Goal: Ask a question: Seek information or help from site administrators or community

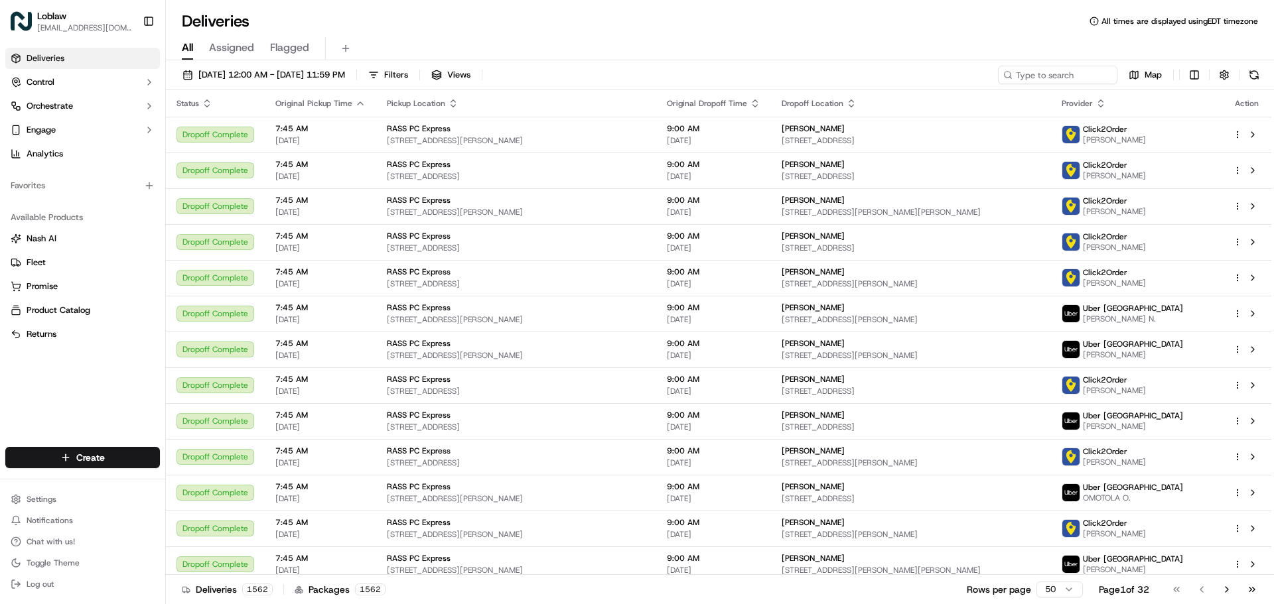
click at [1071, 63] on div "[DATE] 12:00 AM - [DATE] 11:59 PM Filters Views Map Status Original Pickup Time…" at bounding box center [720, 333] width 1108 height 547
click at [1071, 66] on div "[DATE] 12:00 AM - [DATE] 11:59 PM Filters Views Map Status Original Pickup Time…" at bounding box center [720, 333] width 1108 height 547
click at [1071, 70] on input at bounding box center [1037, 75] width 159 height 19
paste input "531900013804798"
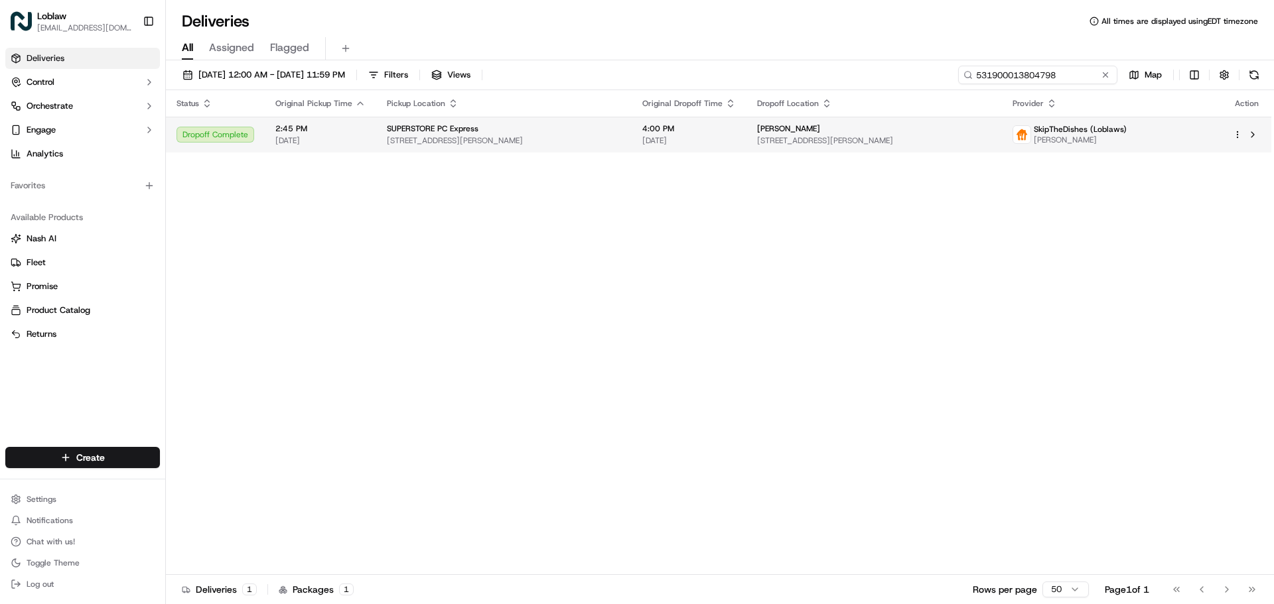
type input "531900013804798"
click at [1241, 139] on html "Loblaw [EMAIL_ADDRESS][DOMAIN_NAME] Toggle Sidebar Deliveries Control Orchestra…" at bounding box center [637, 302] width 1274 height 604
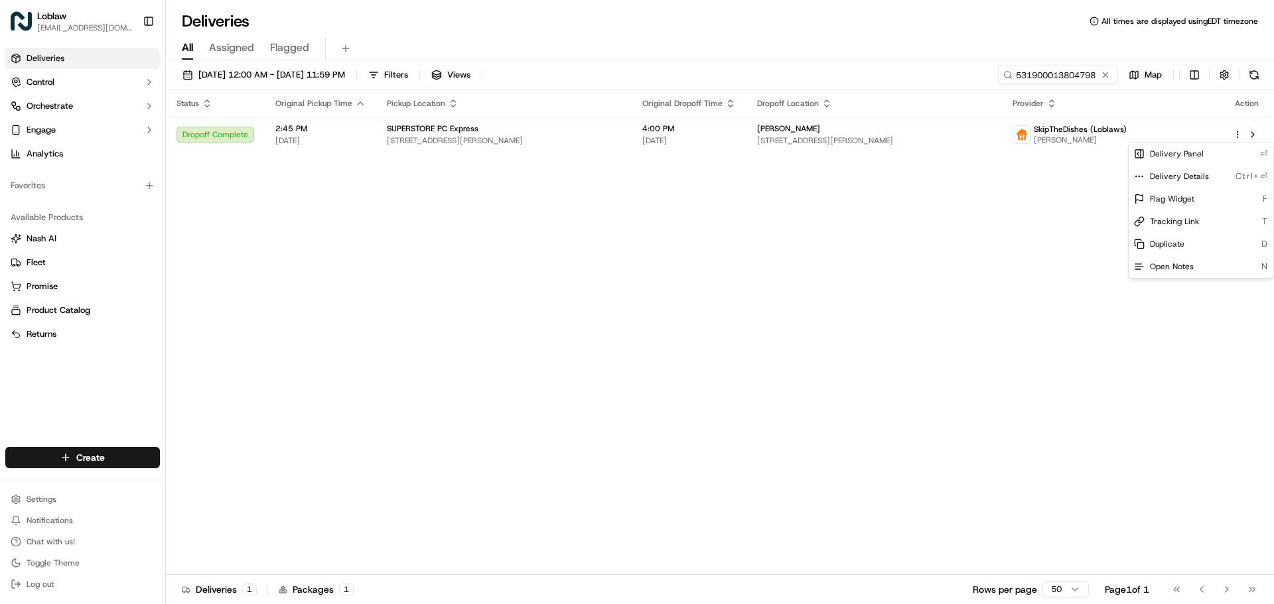
click at [1240, 133] on html "Loblaw [EMAIL_ADDRESS][DOMAIN_NAME] Toggle Sidebar Deliveries Control Orchestra…" at bounding box center [637, 302] width 1274 height 604
click at [1238, 137] on html "Loblaw [EMAIL_ADDRESS][DOMAIN_NAME] Toggle Sidebar Deliveries Control Orchestra…" at bounding box center [637, 302] width 1274 height 604
click at [1255, 133] on html "Loblaw [EMAIL_ADDRESS][DOMAIN_NAME] Toggle Sidebar Deliveries Control Orchestra…" at bounding box center [637, 302] width 1274 height 604
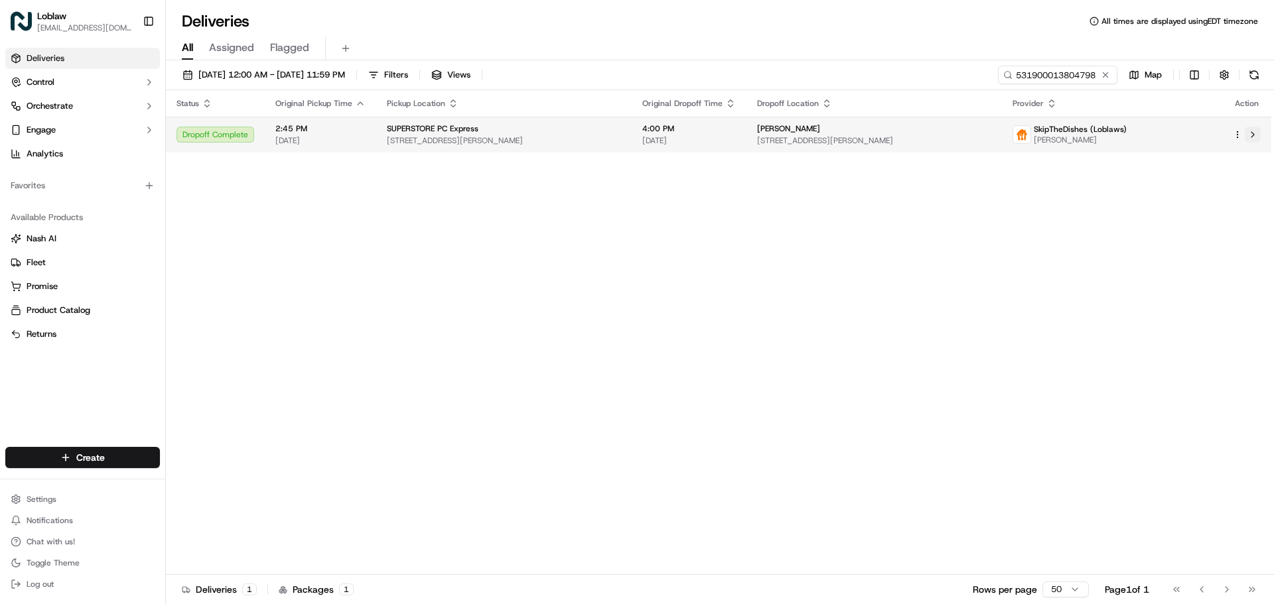
click at [1253, 133] on button at bounding box center [1253, 135] width 16 height 16
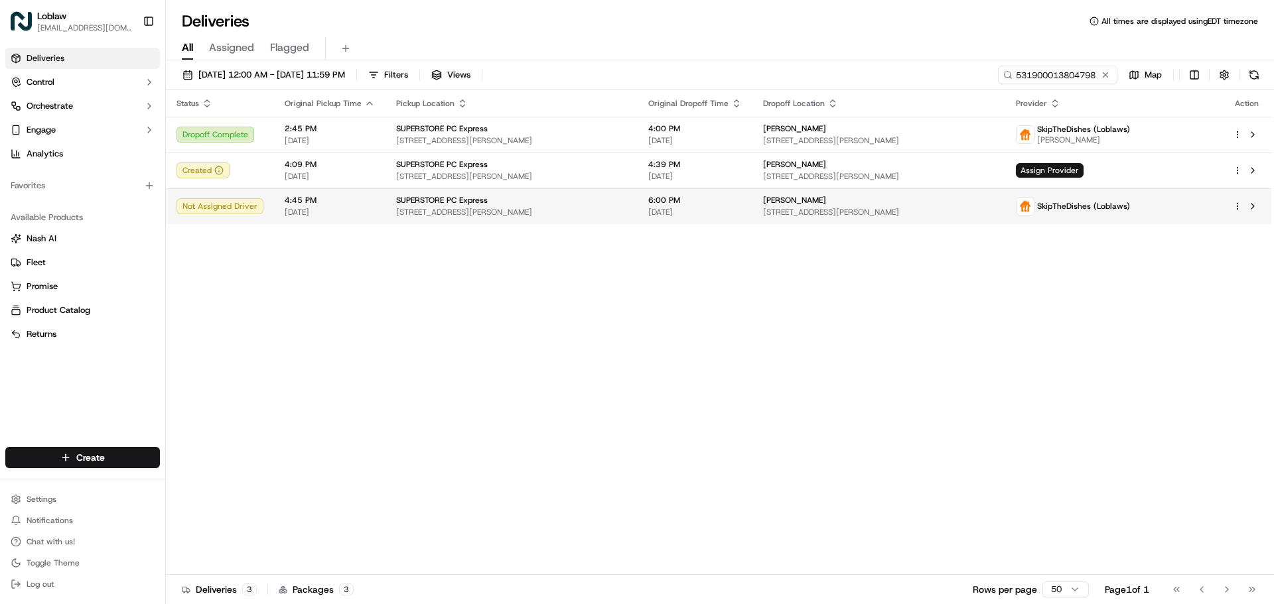
click at [251, 198] on td "Not Assigned Driver" at bounding box center [220, 206] width 108 height 36
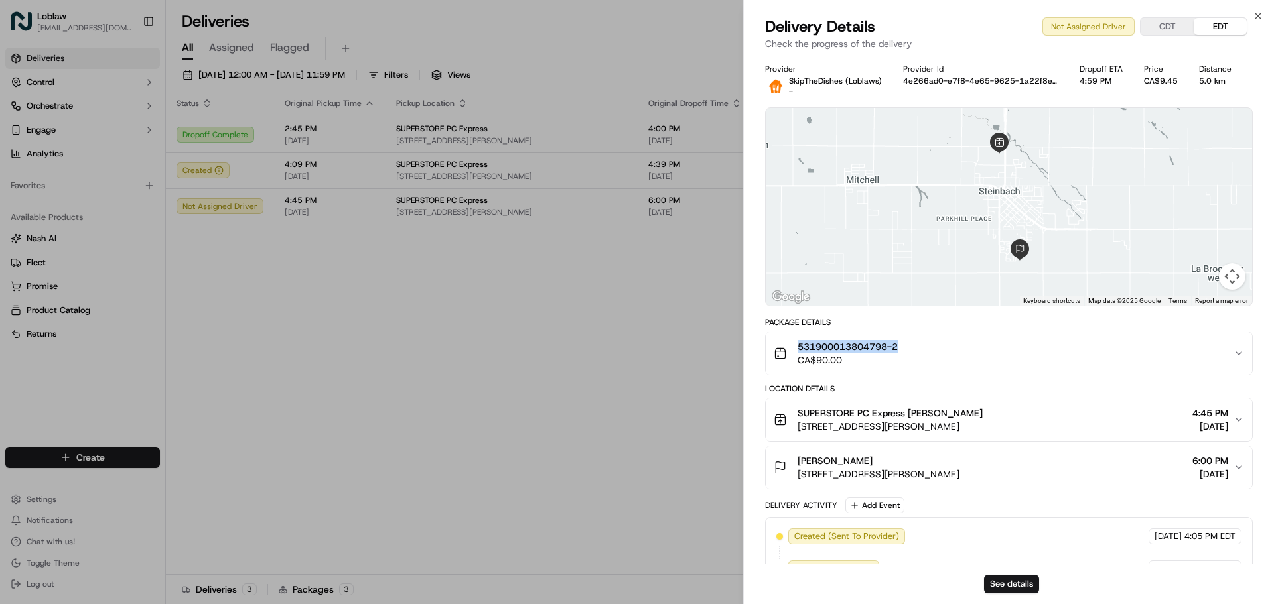
copy span "531900013804798-2"
drag, startPoint x: 904, startPoint y: 343, endPoint x: 795, endPoint y: 353, distance: 109.9
click at [795, 353] on div "531900013804798-2 CA$90.00" at bounding box center [1004, 353] width 460 height 27
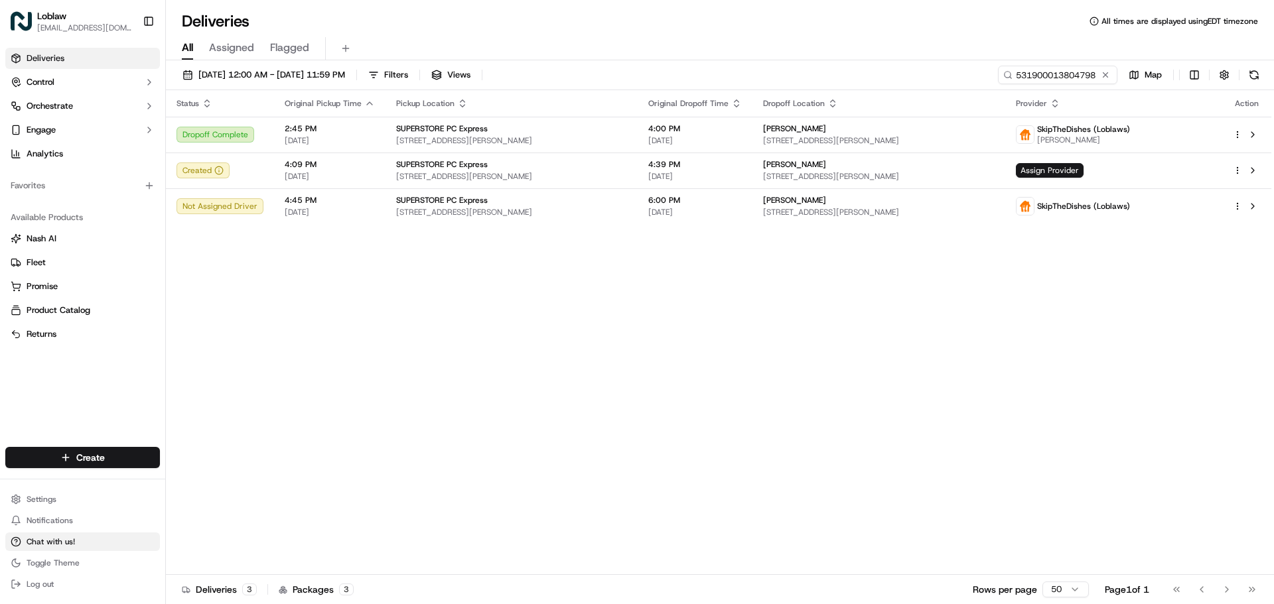
click at [42, 537] on span "Chat with us!" at bounding box center [51, 542] width 48 height 11
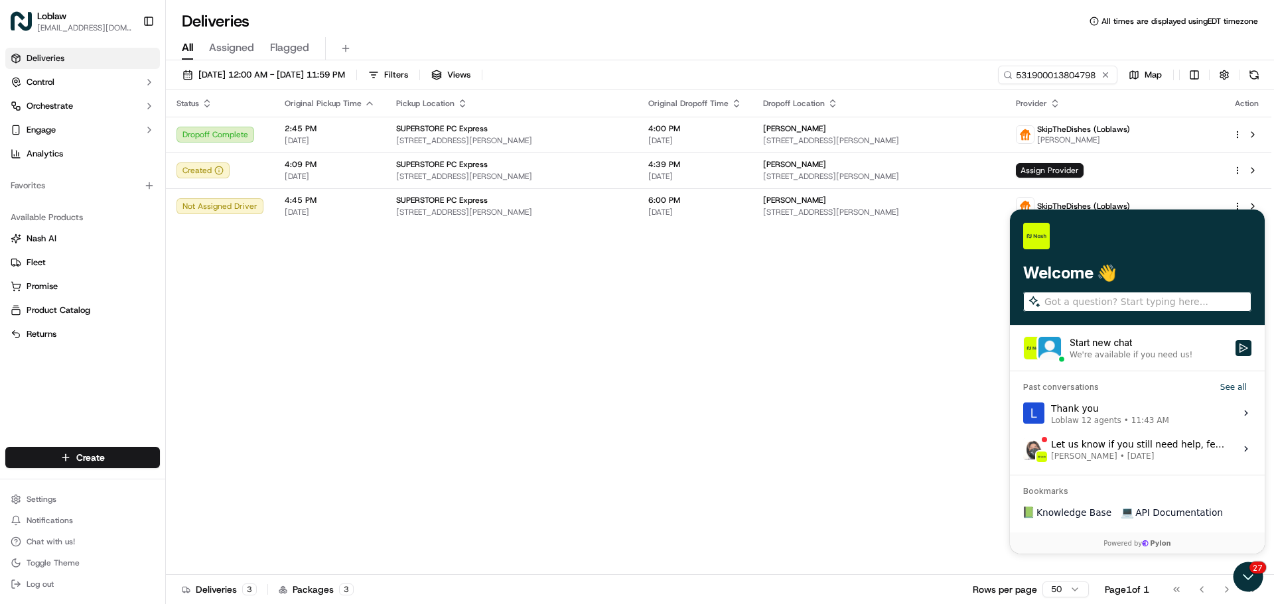
click at [1101, 344] on div "Start new chat" at bounding box center [1148, 342] width 158 height 13
click at [1235, 344] on button "Start new chat We're available if you need us!" at bounding box center [1243, 348] width 16 height 16
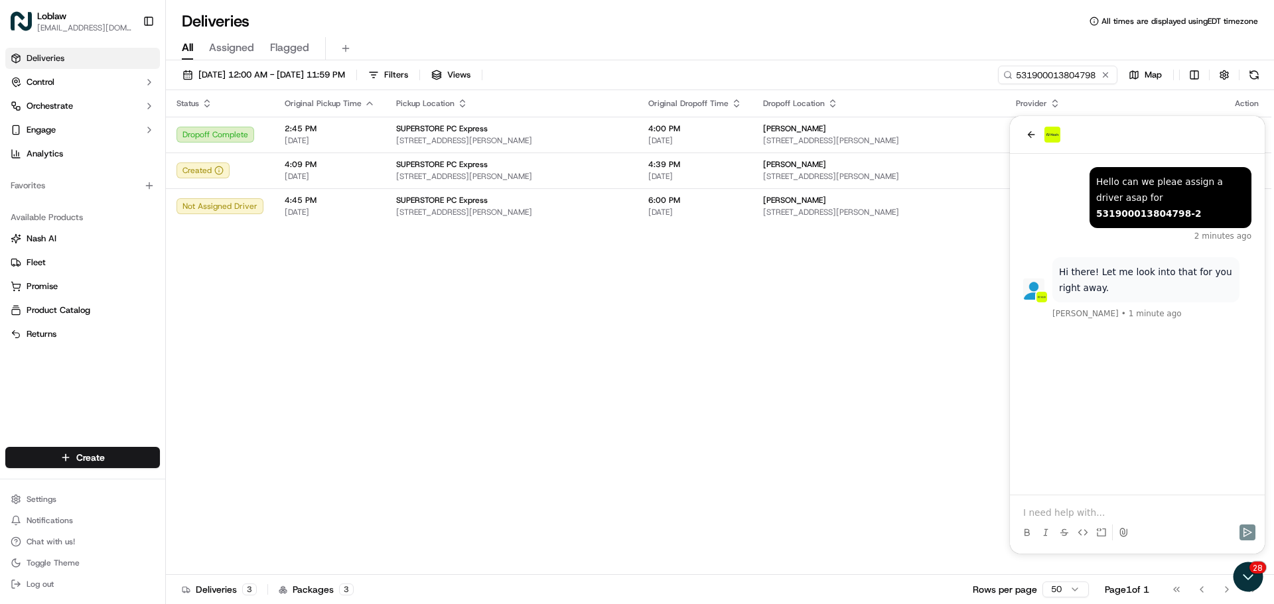
click at [1083, 507] on p at bounding box center [1137, 512] width 228 height 13
click at [1109, 410] on div "thank you just now Hi there! Let me look into that for you right away. [PERSON_…" at bounding box center [1137, 324] width 255 height 341
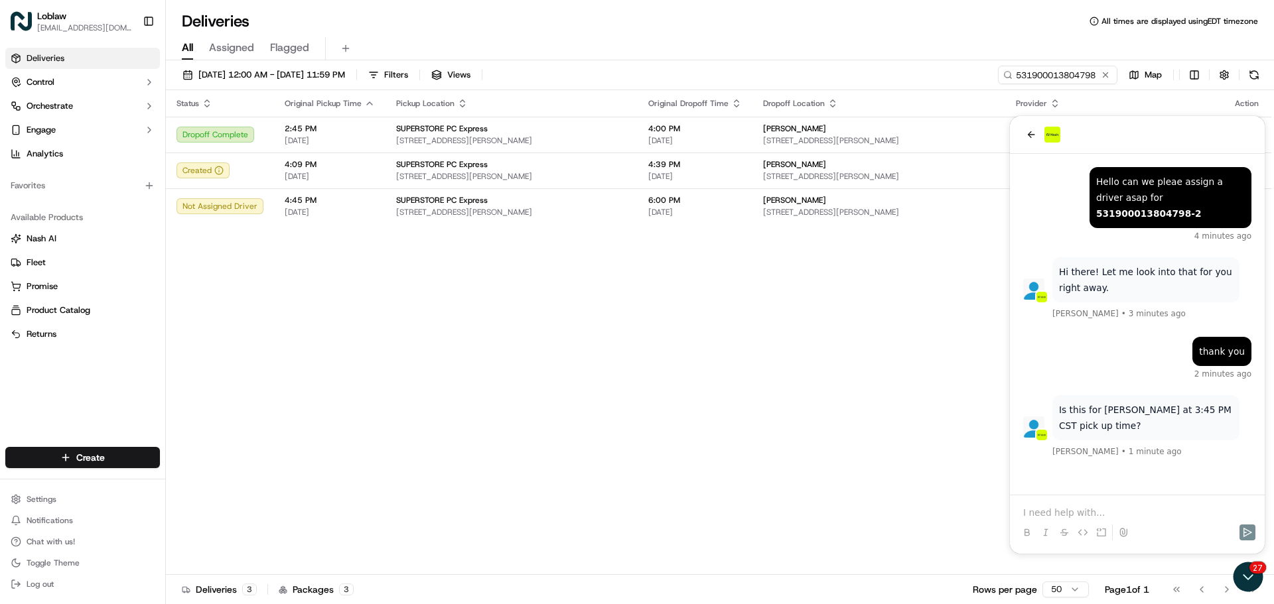
click at [1093, 513] on p at bounding box center [1137, 512] width 228 height 13
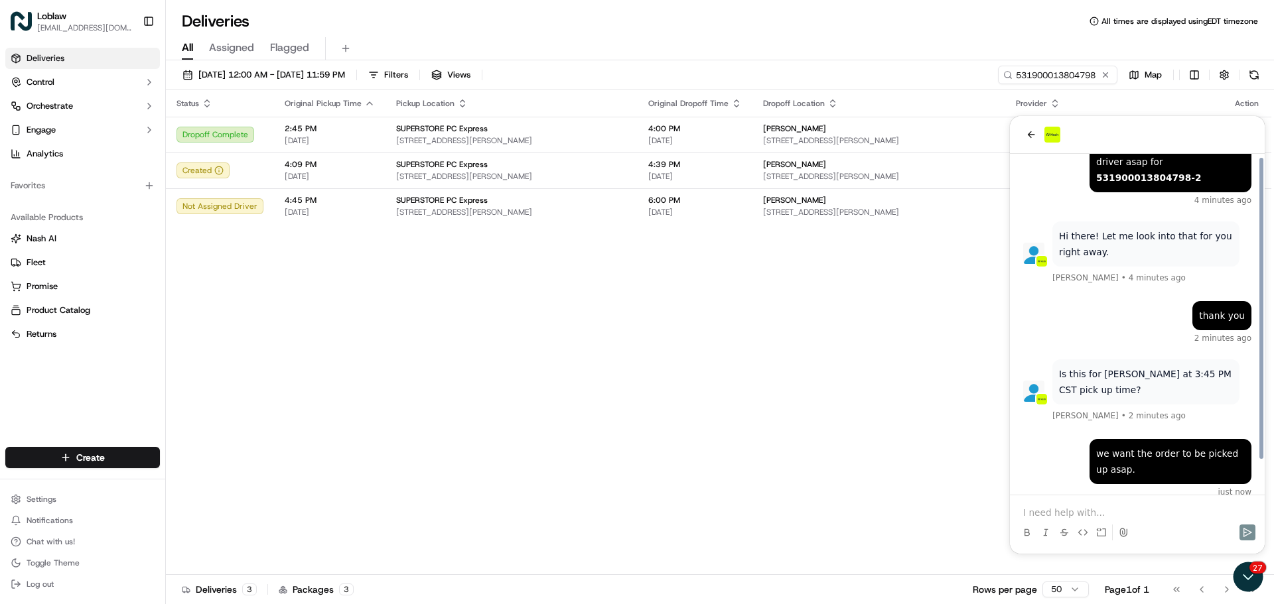
scroll to position [131, 0]
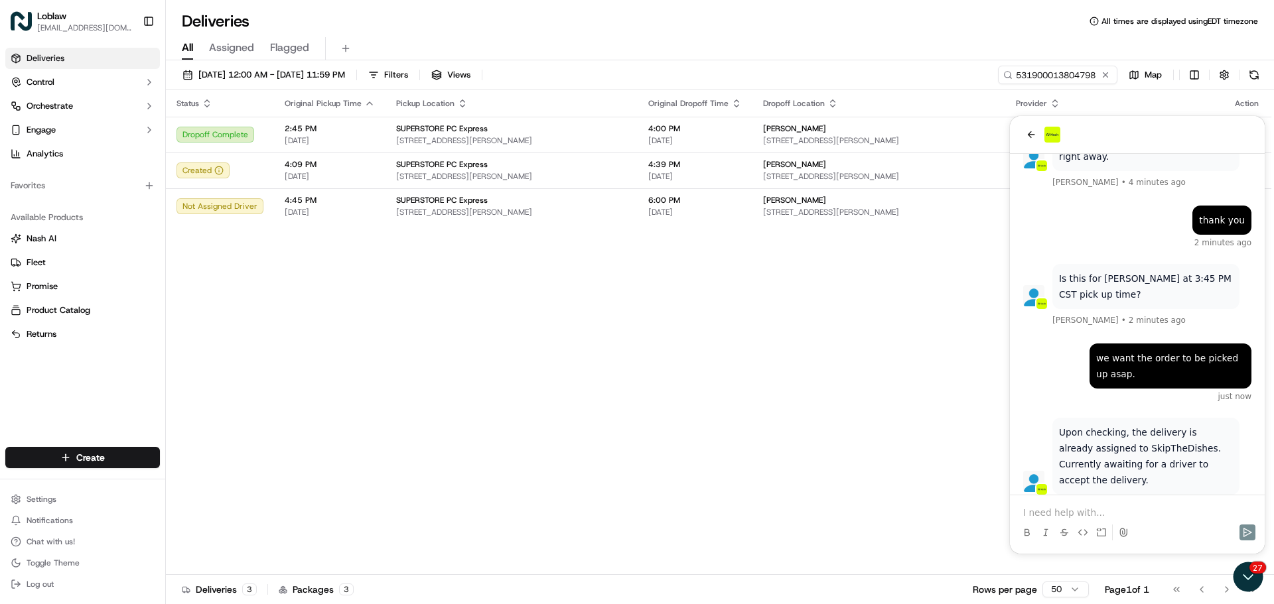
click at [1093, 501] on div at bounding box center [1137, 521] width 244 height 50
click at [1089, 511] on p at bounding box center [1137, 512] width 228 height 13
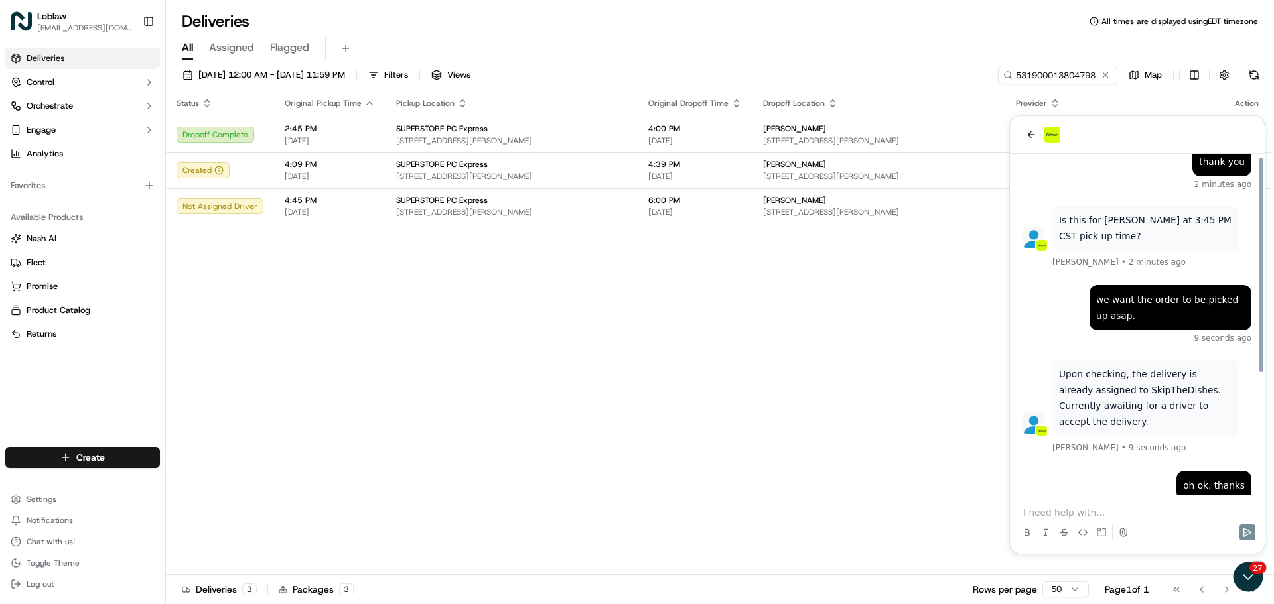
drag, startPoint x: 1093, startPoint y: 463, endPoint x: 1945, endPoint y: 661, distance: 873.9
click at [1093, 471] on div "oh ok. thanks just now" at bounding box center [1137, 492] width 228 height 42
